Goal: Transaction & Acquisition: Register for event/course

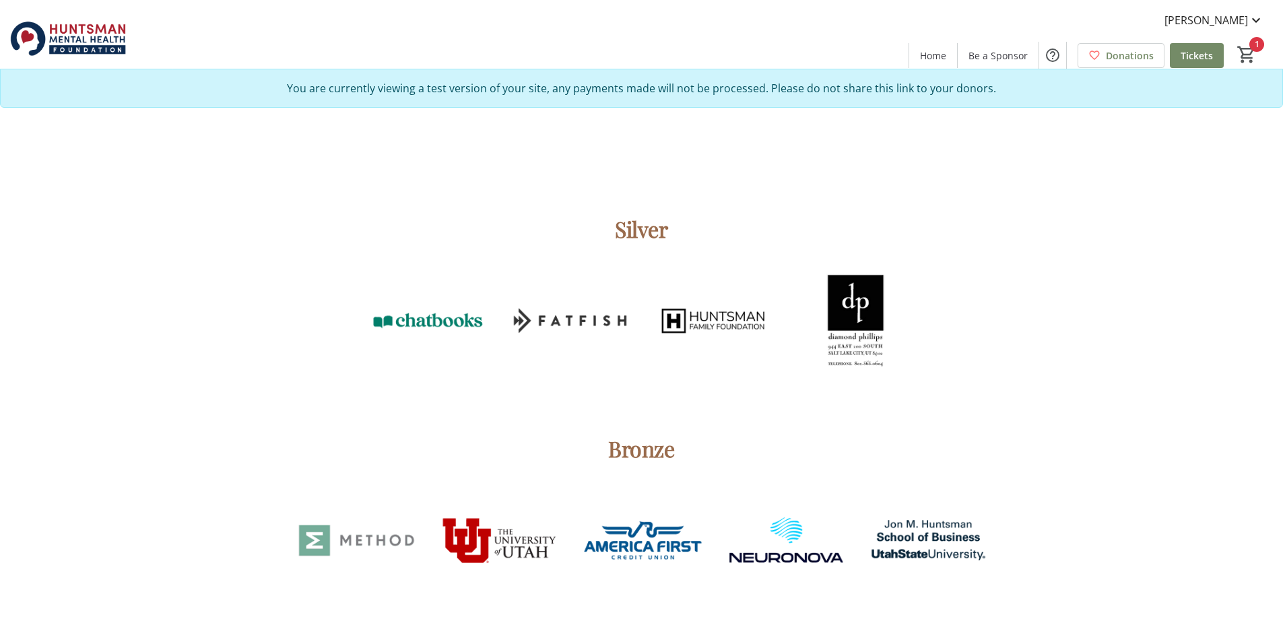
scroll to position [2897, 0]
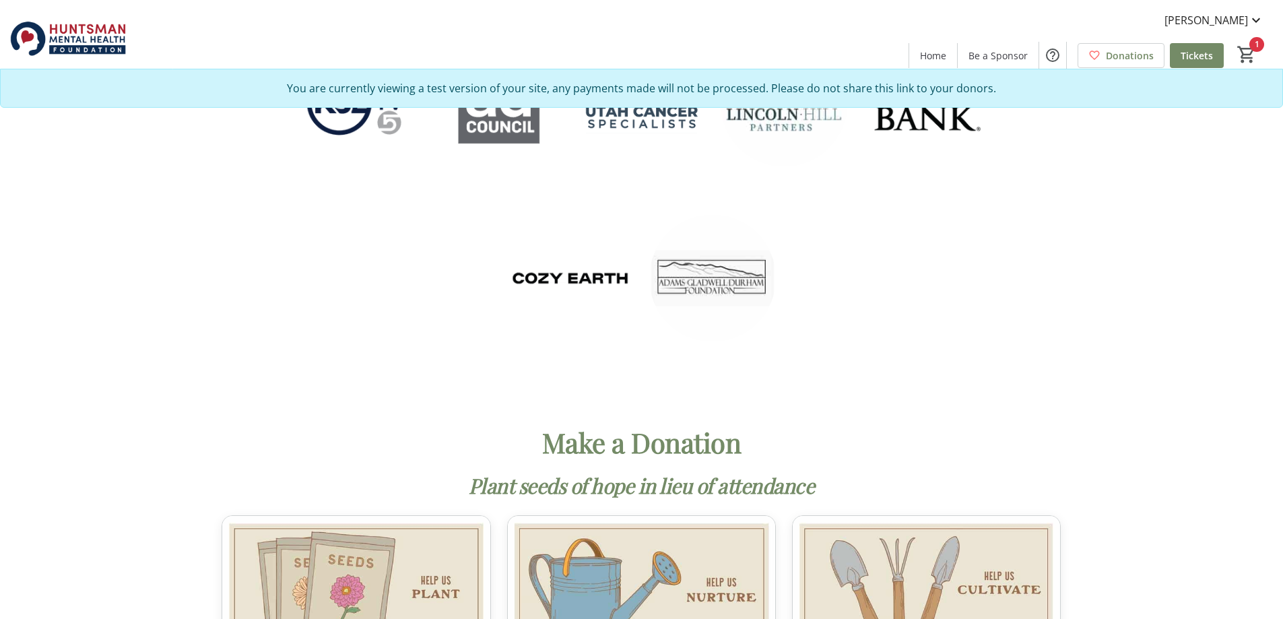
scroll to position [3539, 0]
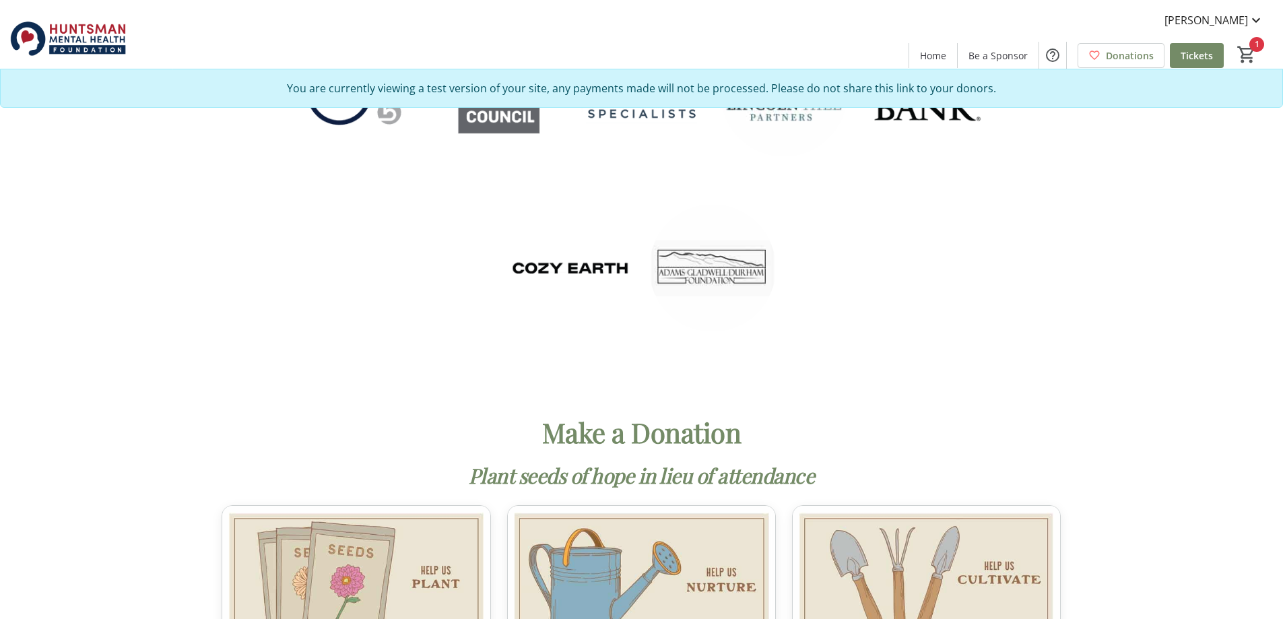
click at [733, 254] on img at bounding box center [712, 268] width 127 height 127
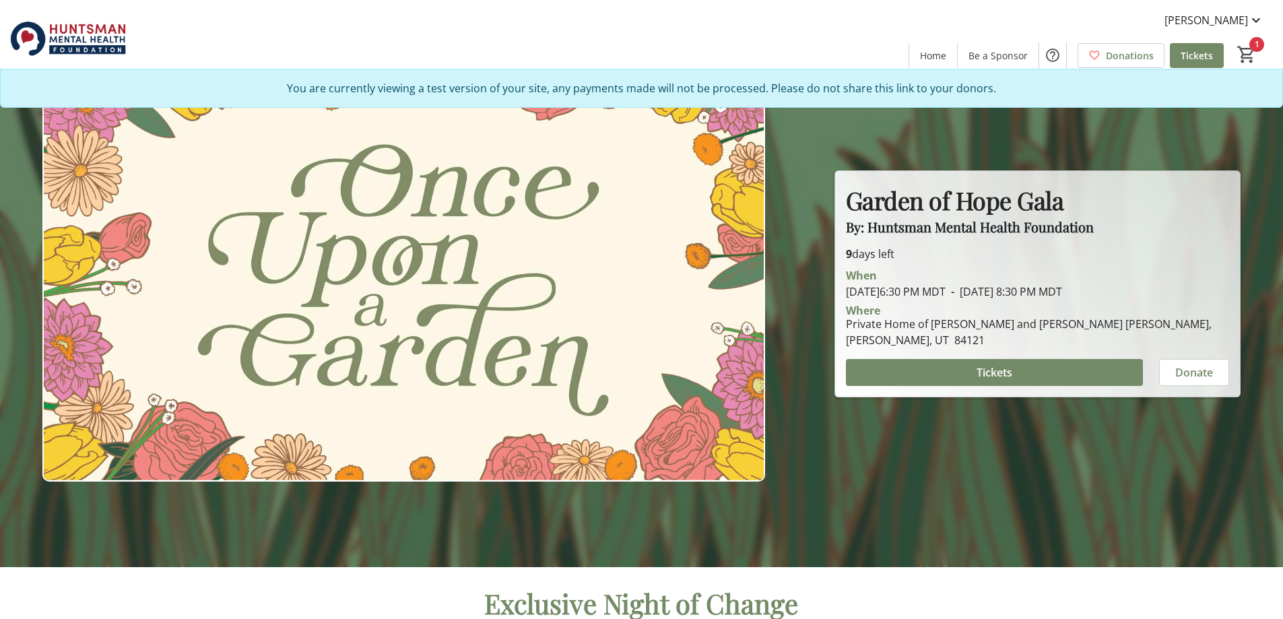
scroll to position [0, 0]
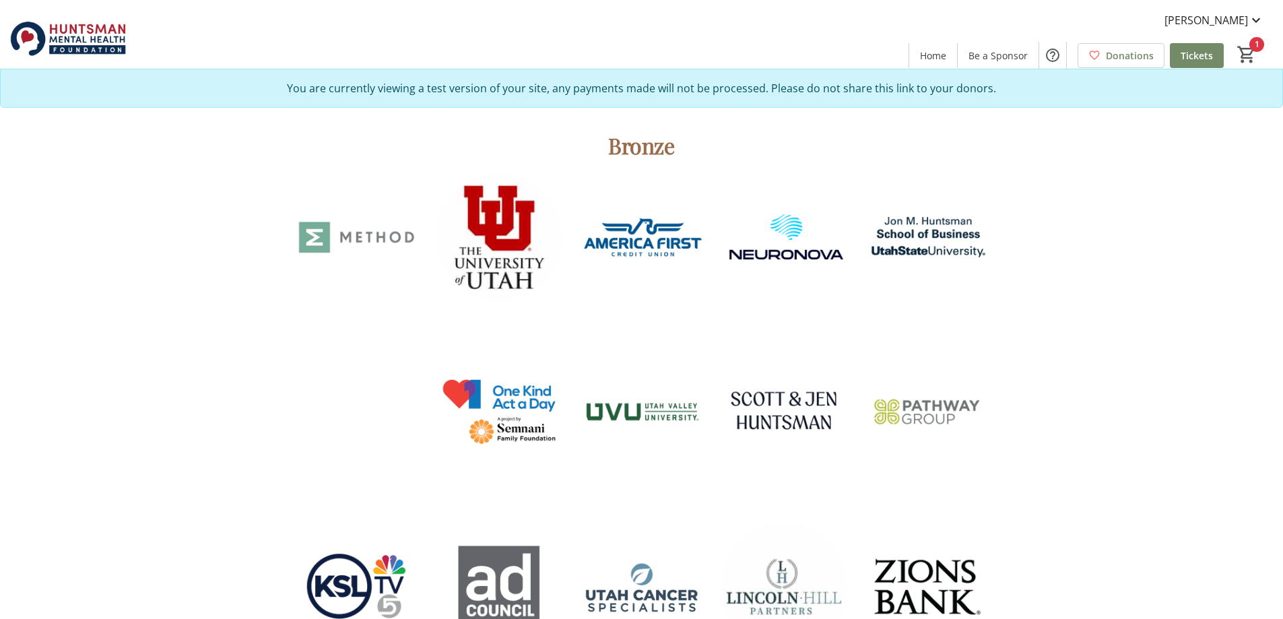
scroll to position [2829, 0]
